Goal: Task Accomplishment & Management: Manage account settings

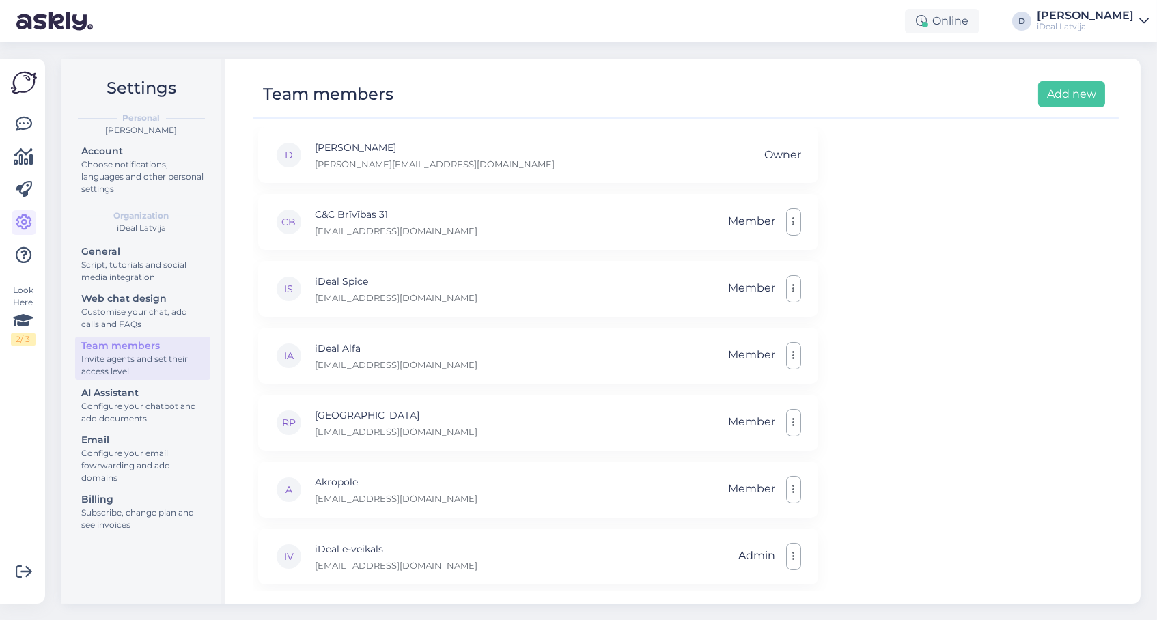
click at [31, 170] on div at bounding box center [24, 190] width 25 height 156
click at [29, 186] on icon at bounding box center [24, 190] width 16 height 16
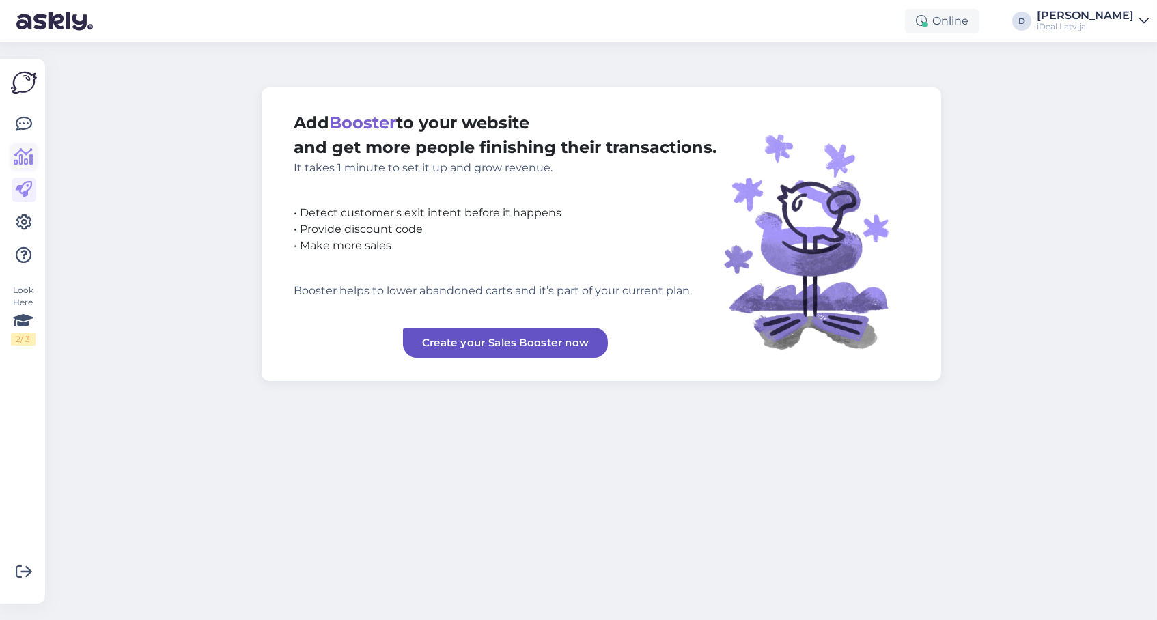
click at [25, 158] on icon at bounding box center [24, 157] width 20 height 16
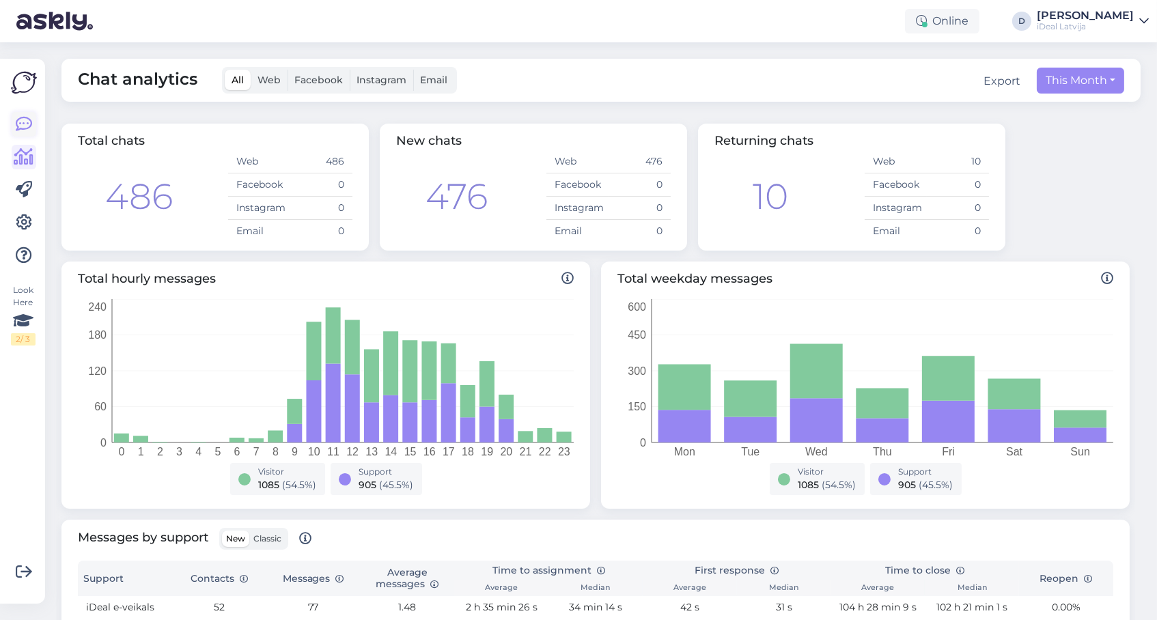
click at [30, 120] on icon at bounding box center [24, 124] width 16 height 16
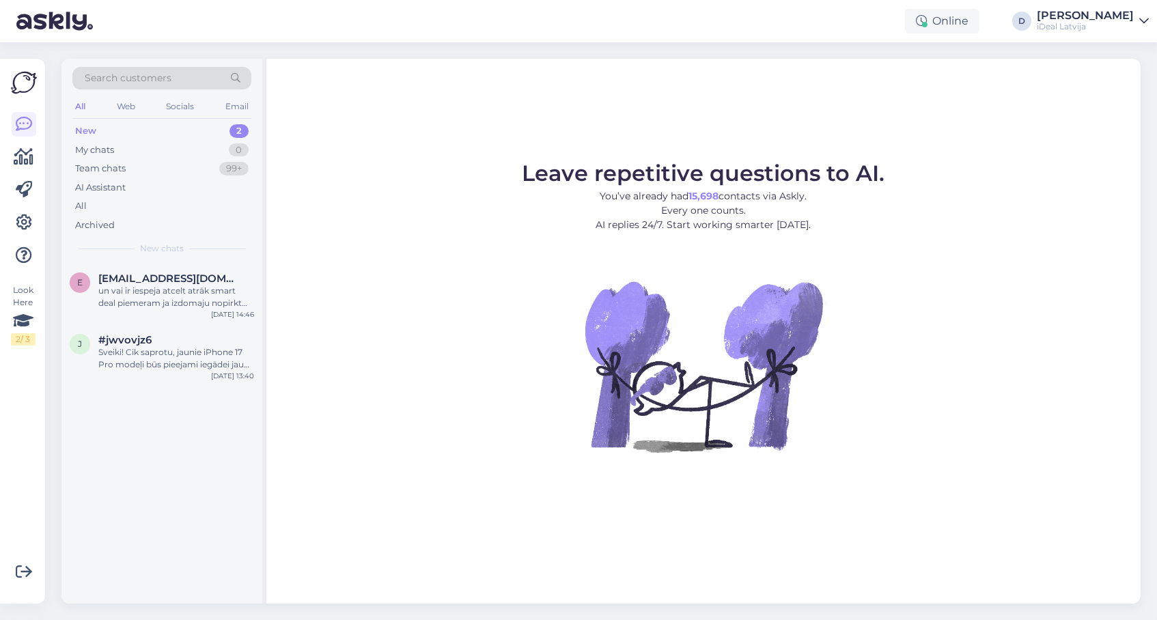
click at [29, 84] on img at bounding box center [24, 83] width 26 height 26
click at [22, 224] on icon at bounding box center [24, 222] width 16 height 16
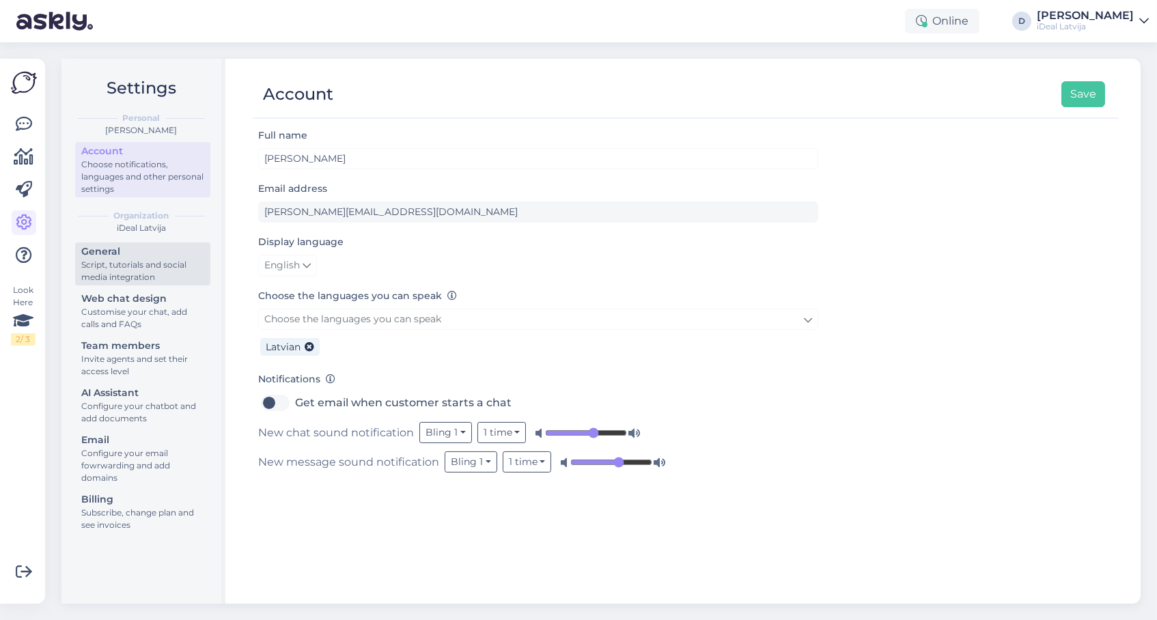
click at [169, 259] on div "Script, tutorials and social media integration" at bounding box center [142, 271] width 123 height 25
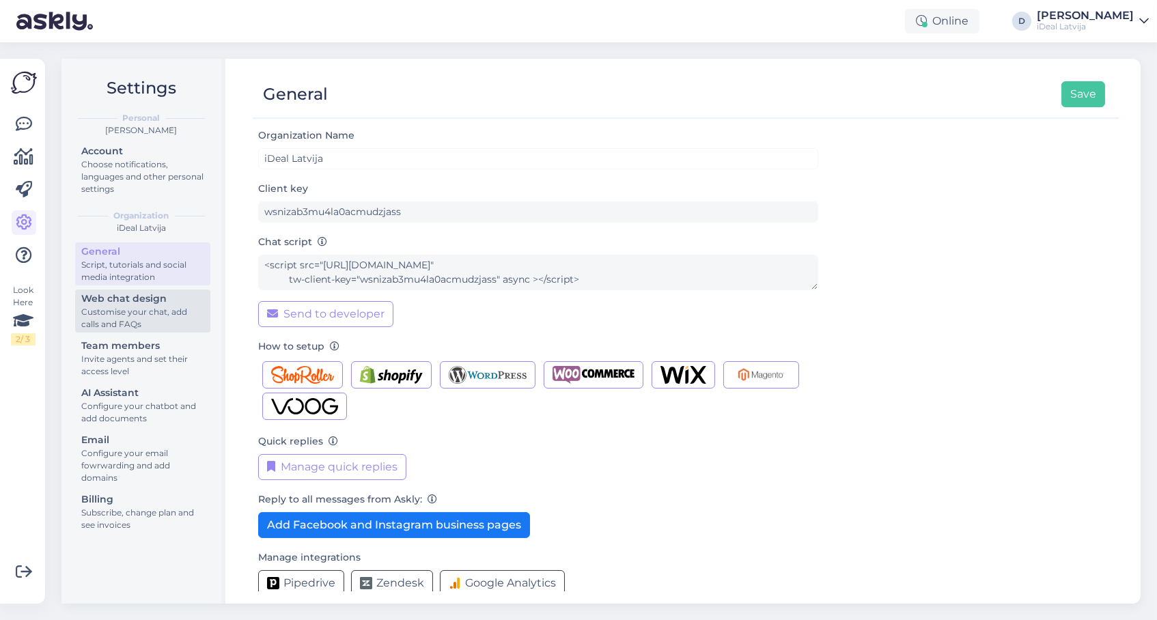
click at [167, 311] on div "Customise your chat, add calls and FAQs" at bounding box center [142, 318] width 123 height 25
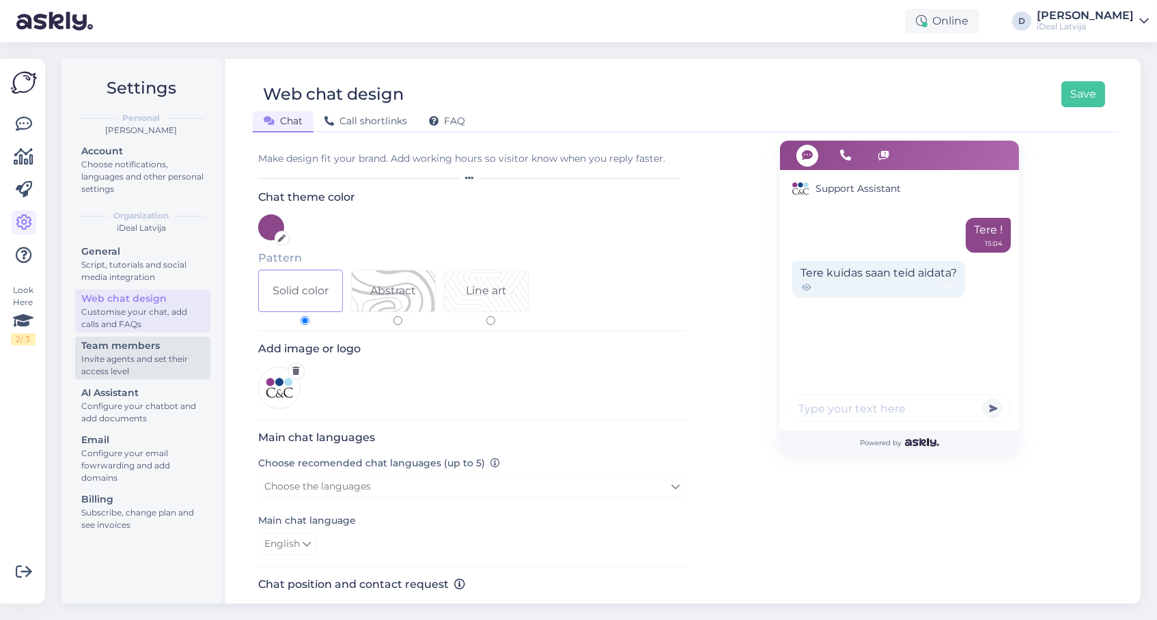
click at [172, 340] on div "Team members" at bounding box center [142, 346] width 123 height 14
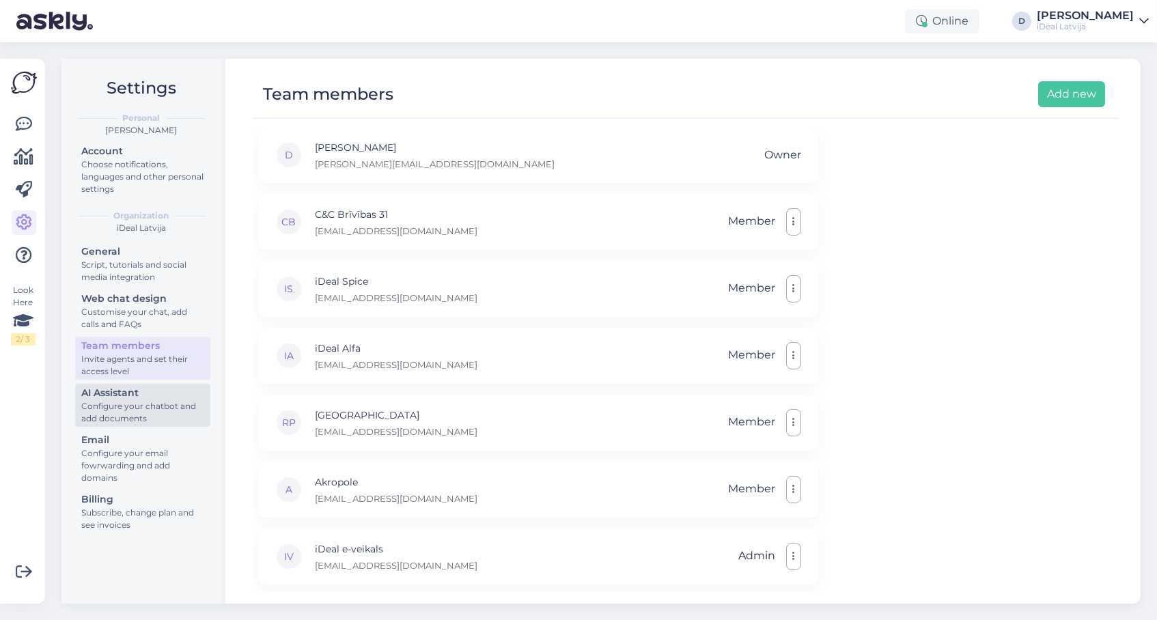
click at [170, 402] on div "Configure your chatbot and add documents" at bounding box center [142, 412] width 123 height 25
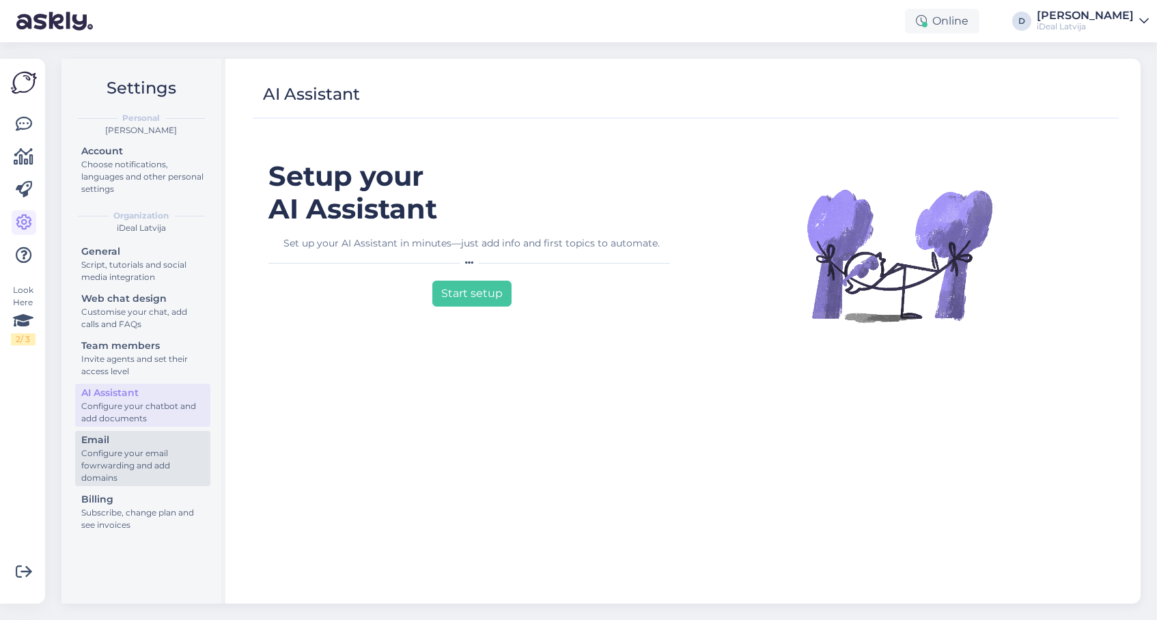
click at [161, 447] on div "Configure your email fowrwarding and add domains" at bounding box center [142, 465] width 123 height 37
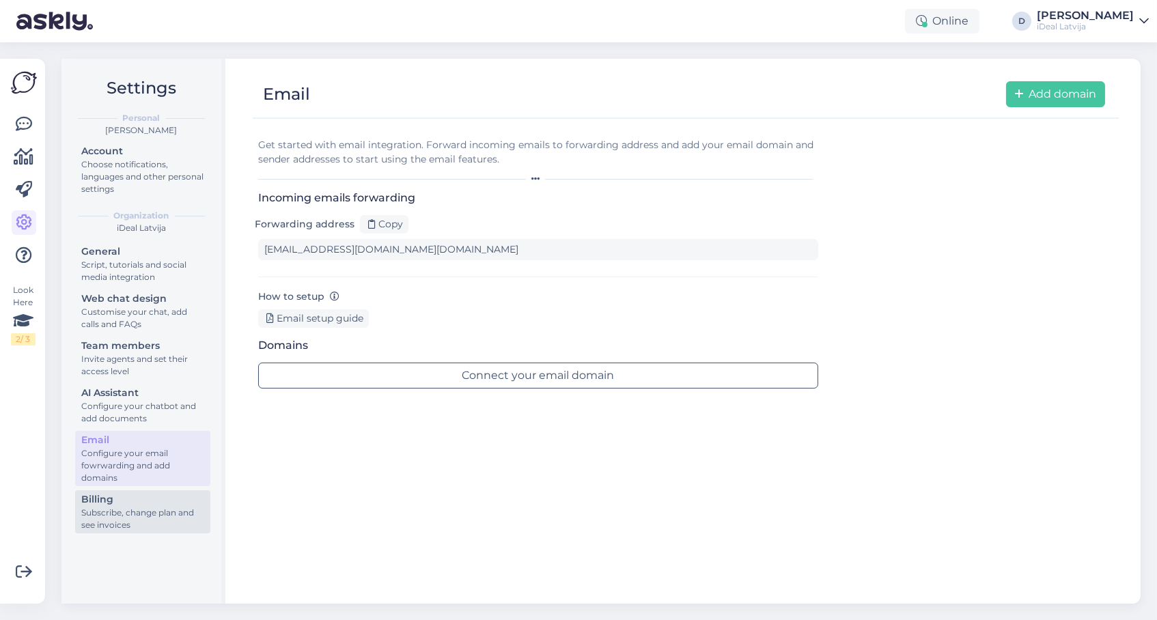
click at [160, 492] on div "Billing" at bounding box center [142, 499] width 123 height 14
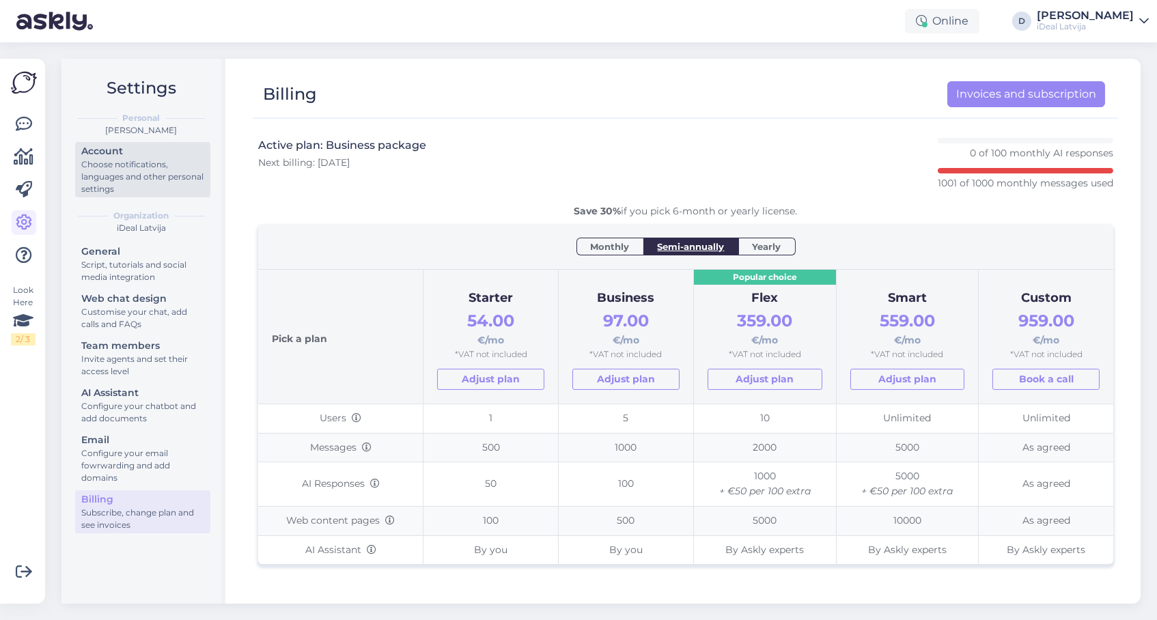
click at [154, 180] on div "Choose notifications, languages and other personal settings" at bounding box center [142, 176] width 123 height 37
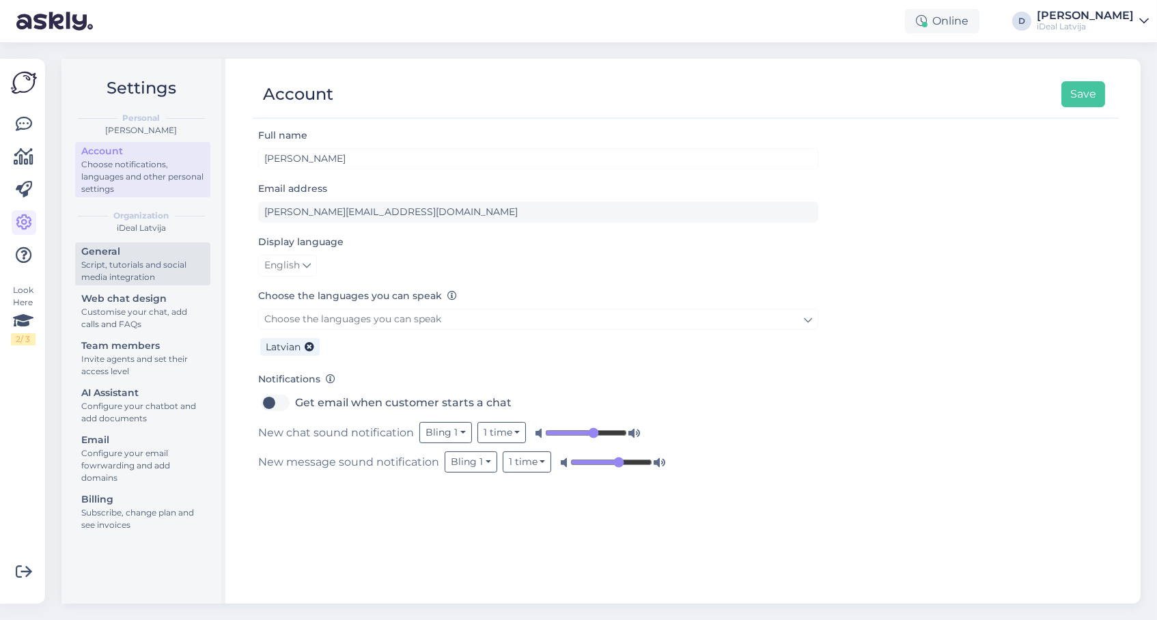
click at [129, 259] on div "Script, tutorials and social media integration" at bounding box center [142, 271] width 123 height 25
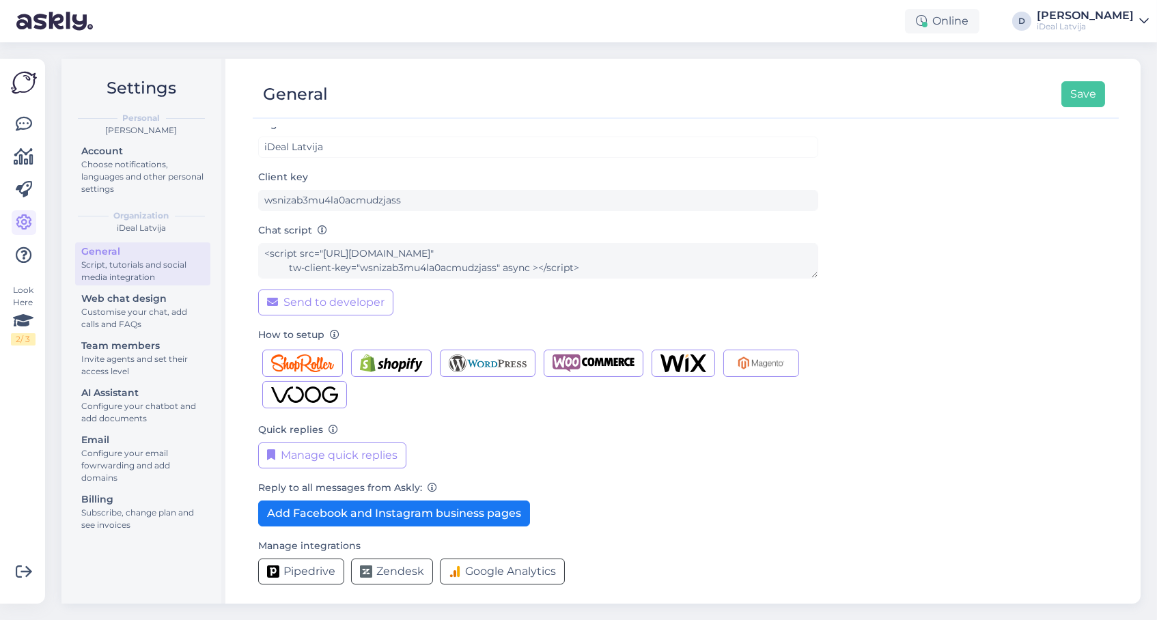
scroll to position [11, 0]
click at [176, 318] on div "Customise your chat, add calls and FAQs" at bounding box center [142, 318] width 123 height 25
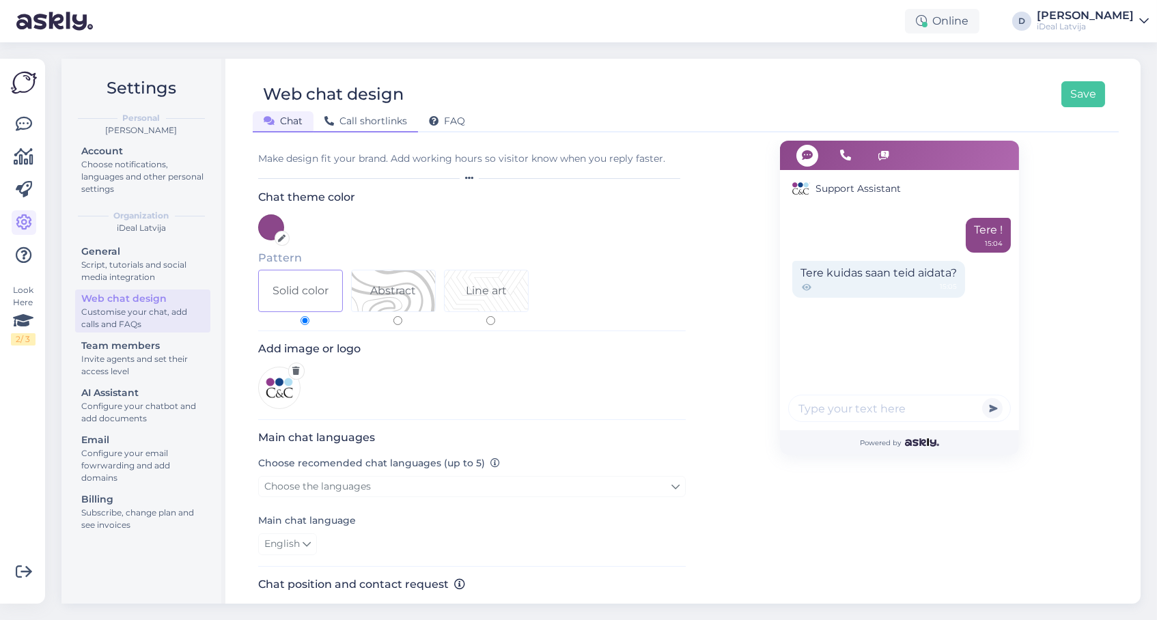
click at [380, 111] on div "Call shortlinks" at bounding box center [365, 121] width 104 height 21
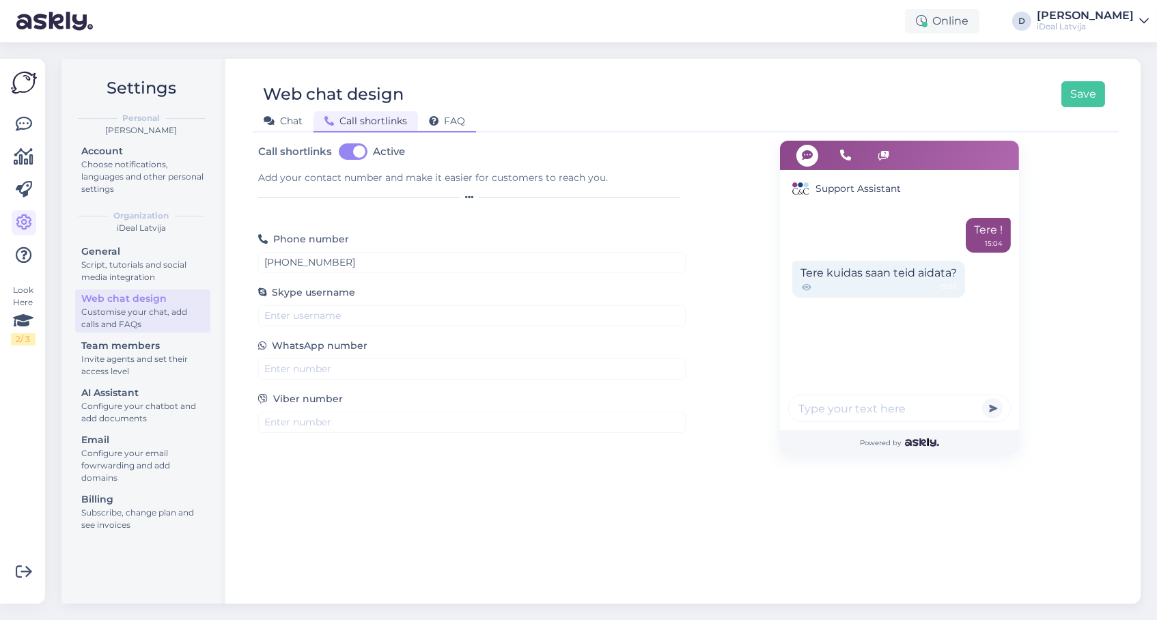
click at [438, 117] on span "FAQ" at bounding box center [447, 121] width 36 height 12
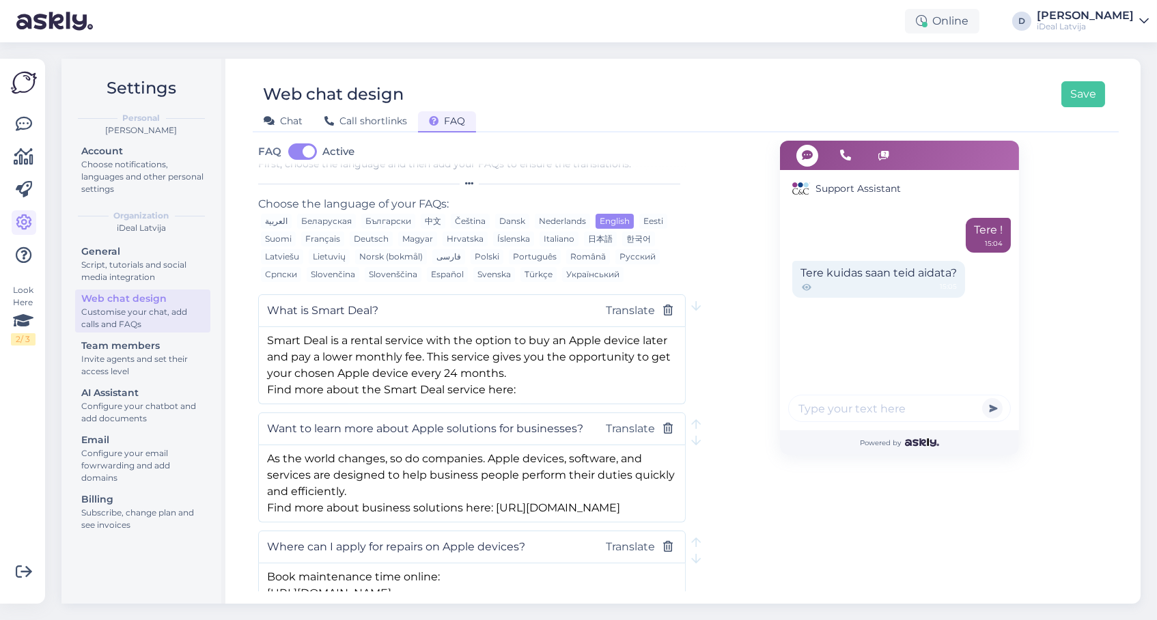
scroll to position [11, 0]
click at [288, 256] on div "Latviešu" at bounding box center [282, 259] width 42 height 15
type input "Kas ir Smart Deal?"
type textarea "Smart Deal ir nomas pakalpojums ar iespēju “Apple” ierīci izpirkt vēlāk un maks…"
type input "Vēlos vairāk uzzināt par Apple risinājumiem uzņēmumiem?"
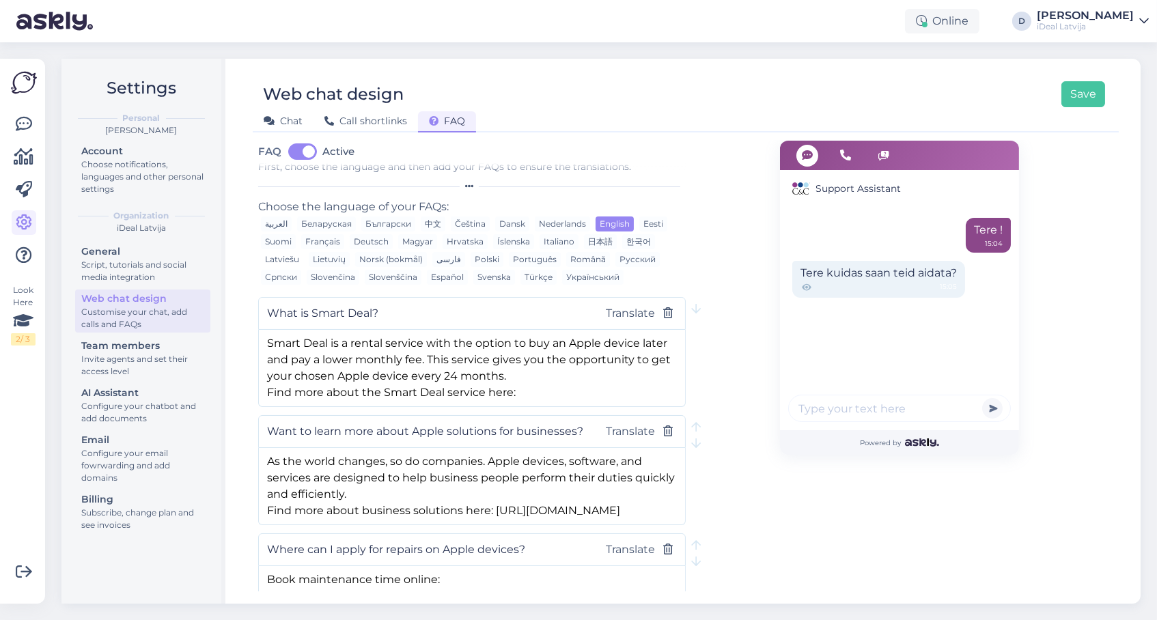
type textarea "Mainoties pasaulei, mainās arī uzņēmumi. Apple ierīces, programmatūra un pakalp…"
type input "Kur var pieteikt Apple ierīču remontu?"
type textarea "Rezervējiet apkopes laiku tiešsaistē: [URL][DOMAIN_NAME]"
type input "Vēlos atcelt savu pasūtījumu, kā to izdarīt?"
type textarea "Sazinieties ar mums rakstot online čatā vai uz epastu [EMAIL_ADDRESS][DOMAIN_NA…"
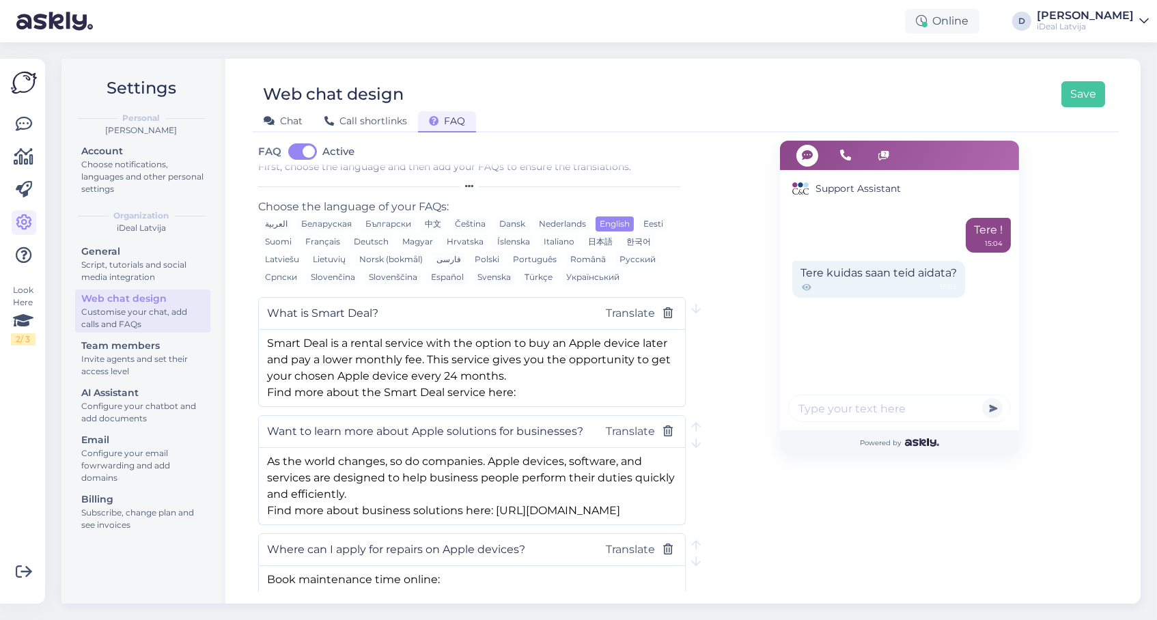
type input "Kā saņemt REVERSO PVN, ja uzņēmums ir PVN maksātājs?"
type textarea "Kad jāizvēlas maksājuma brīdī, maksājuma metodi - Apmaksa ar bankas pārskaitīju…"
type input "Esmu aizmirsis savu Apple ID paroli un nevaru to atiestatīt."
type textarea "Šādā gadījumā jums būs jāsazinās ar Apple klientu atbalsta dienestu visā pasaul…"
type input "Kāds ir CEC veikalu darba laiks?"
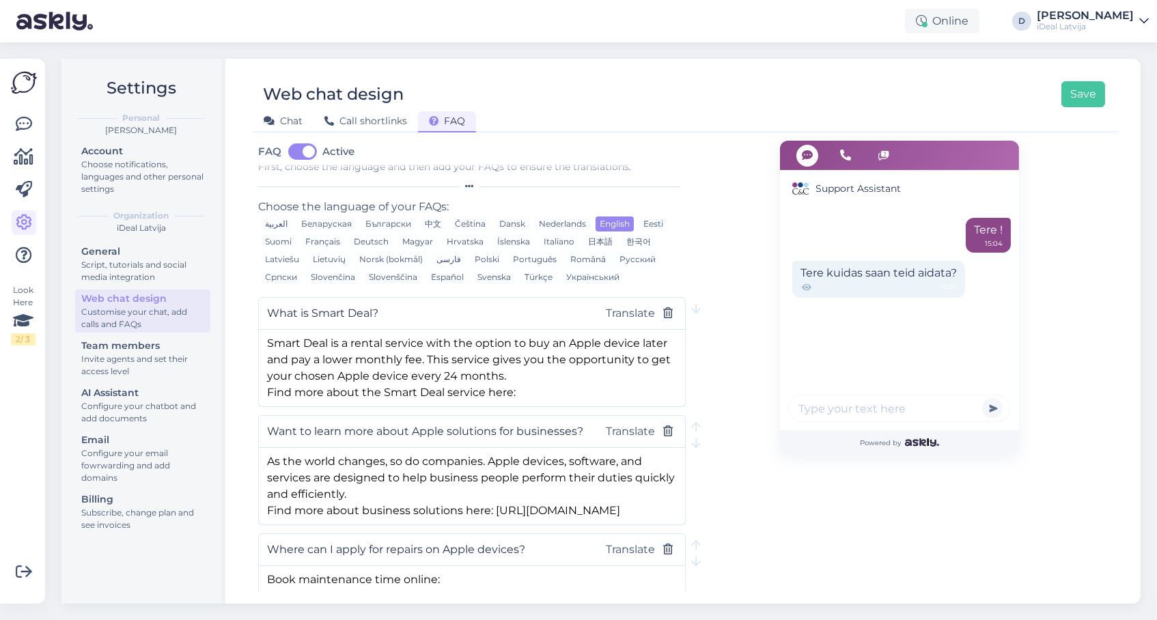
type textarea "Darba laiks un kontaktinformācija atrodama šeit: [URL][DOMAIN_NAME]"
type input "Cik ātri tiek piegādāts pasūtījums, ja izvēlos pakomātu vai kurjeru?"
type textarea "Ja izvēlaties izmantot pakomātu piegādi, pasūtījums tiek piegādāts 1-3 darba di…"
type input "Kas ir datu nesēja atlīdzība un kāpēc man tā jāmaksā?"
type textarea "Vairāk par to uzziniet šeit: [URL][DOMAIN_NAME]"
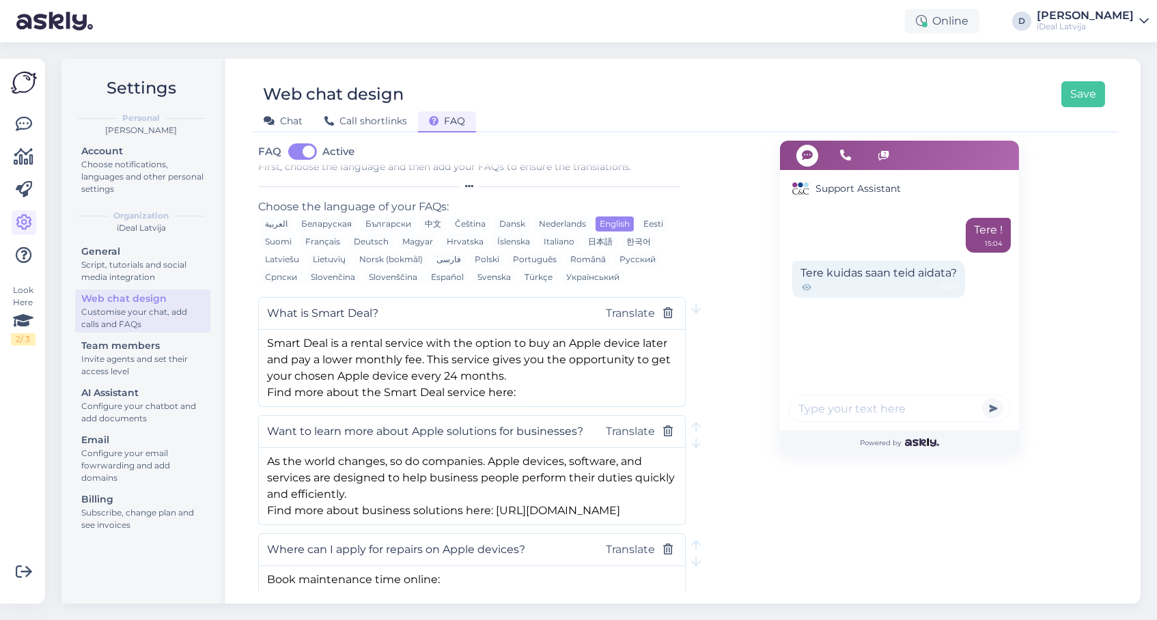
type input "Kas ir Papildu Garantija?"
type textarea "Ar papildu garantiju mēs Jūs pasargāsim no ārpusgarantijas remontu izdevumiem a…"
type input "Vai atnesot veco ierīci saņemšu atlaidi uz jauno Apple produktu?"
type textarea "Ja jūs vairs to neizmantojat, apmainiet to pret pilnīgi jaunu ierīci. Atnesiet …"
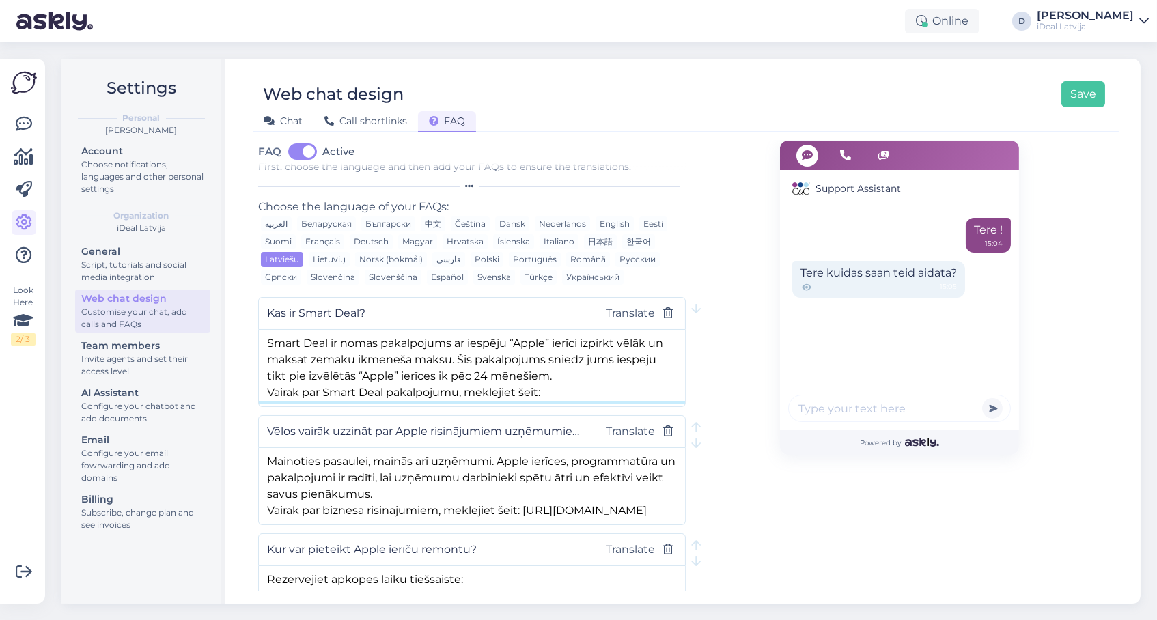
click at [506, 371] on textarea "Smart Deal ir nomas pakalpojums ar iespēju “Apple” ierīci izpirkt vēlāk un maks…" at bounding box center [472, 366] width 426 height 72
drag, startPoint x: 267, startPoint y: 341, endPoint x: 570, endPoint y: 379, distance: 305.0
click at [570, 379] on textarea "Smart Deal ir nomas pakalpojums ar iespēju “Apple” ierīci izpirkt vēlāk un maks…" at bounding box center [472, 366] width 426 height 72
paste textarea "Izvēloties „Smart Deal“, Jūs variet sākt izmantot savu „Apple“ ierīci nekavējot…"
drag, startPoint x: 263, startPoint y: 339, endPoint x: 386, endPoint y: 359, distance: 124.5
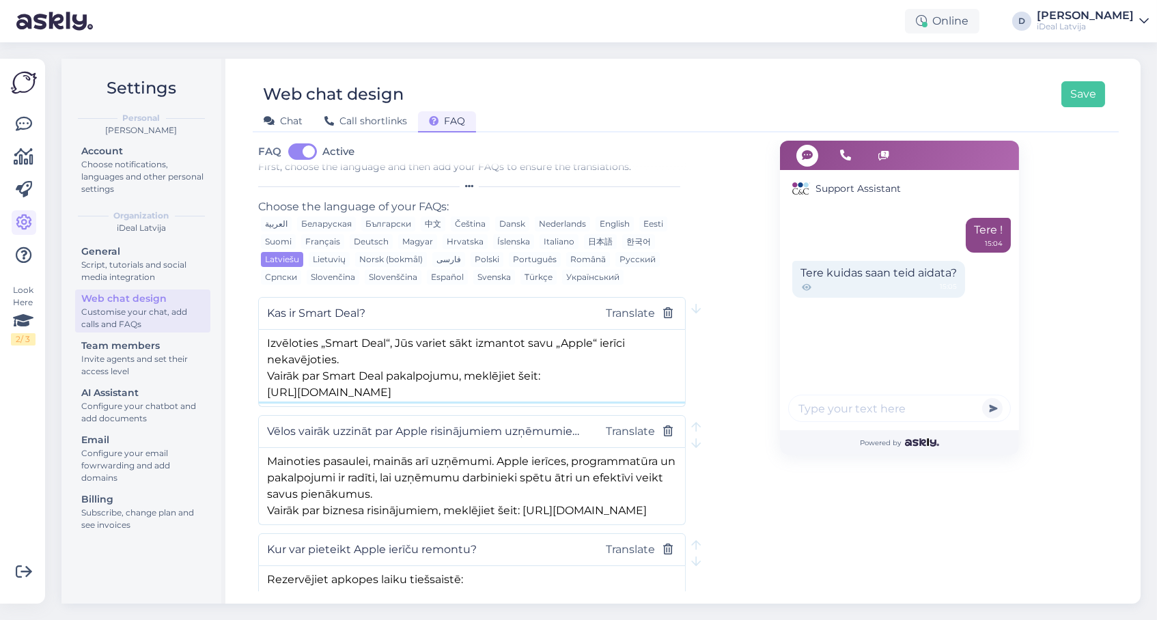
click at [386, 359] on textarea "Izvēloties „Smart Deal“, Jūs variet sākt izmantot savu „Apple“ ierīci nekavējot…" at bounding box center [472, 366] width 426 height 72
paste textarea "„Smart Deal“ pamatā ir noma. Jūs variet baudīt līdz pat 30% zemākus ikmēneša ma…"
paste textarea "Izvēlieties sev ērtāko NOMAS periodu – 12, 18, 24 vai 36 mēneši. Nomas perioda …"
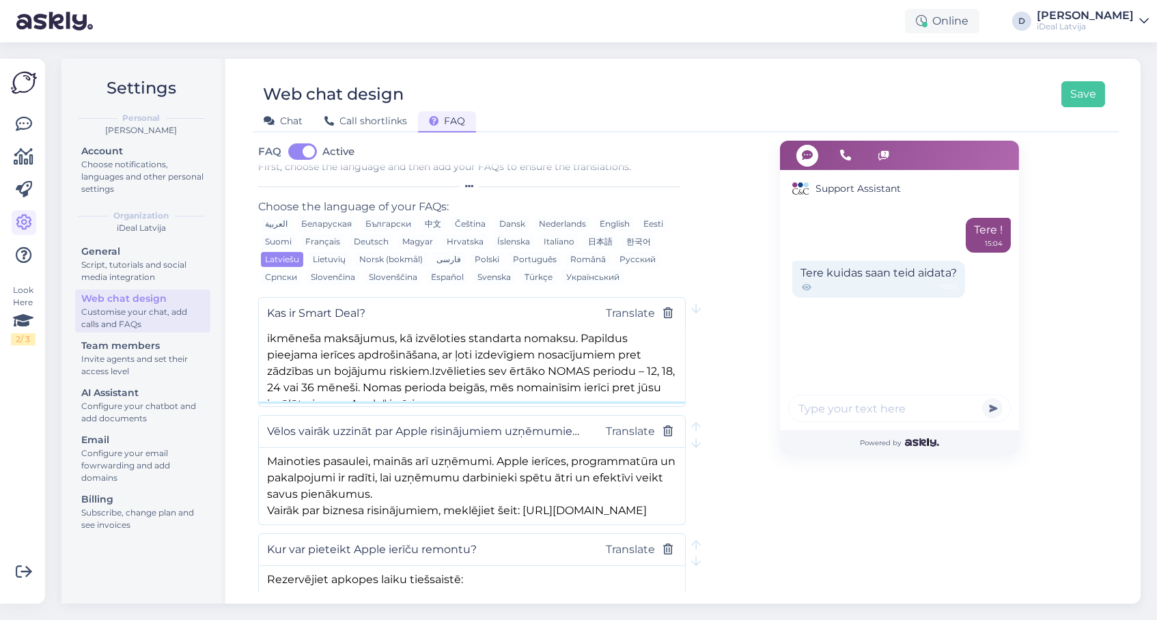
scroll to position [24, 0]
click at [433, 363] on textarea "„Smart Deal“ pamatā ir noma. Jūs variet baudīt līdz pat 30% zemākus ikmēneša ma…" at bounding box center [472, 366] width 426 height 72
type textarea "„Smart Deal“ pamatā ir noma. Jūs variet baudīt līdz pat 30% zemākus ikmēneša ma…"
click at [1085, 98] on button "Save" at bounding box center [1083, 94] width 44 height 26
